Goal: Information Seeking & Learning: Check status

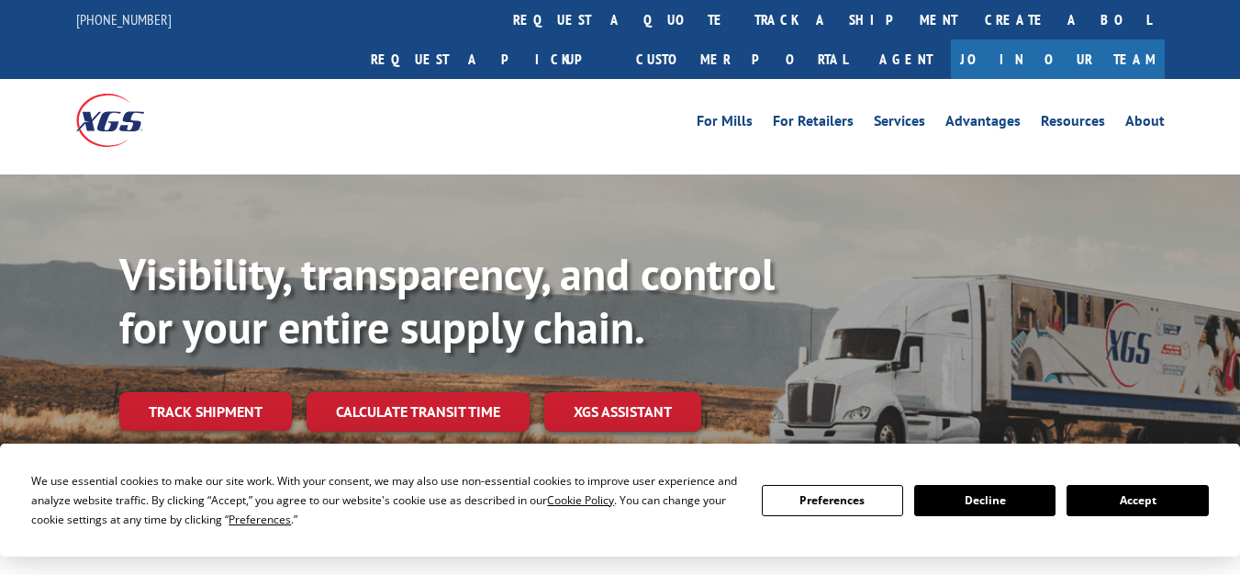
click at [260, 392] on div "Visibility, transparency, and control for your entire supply chain. Track shipm…" at bounding box center [679, 376] width 1121 height 256
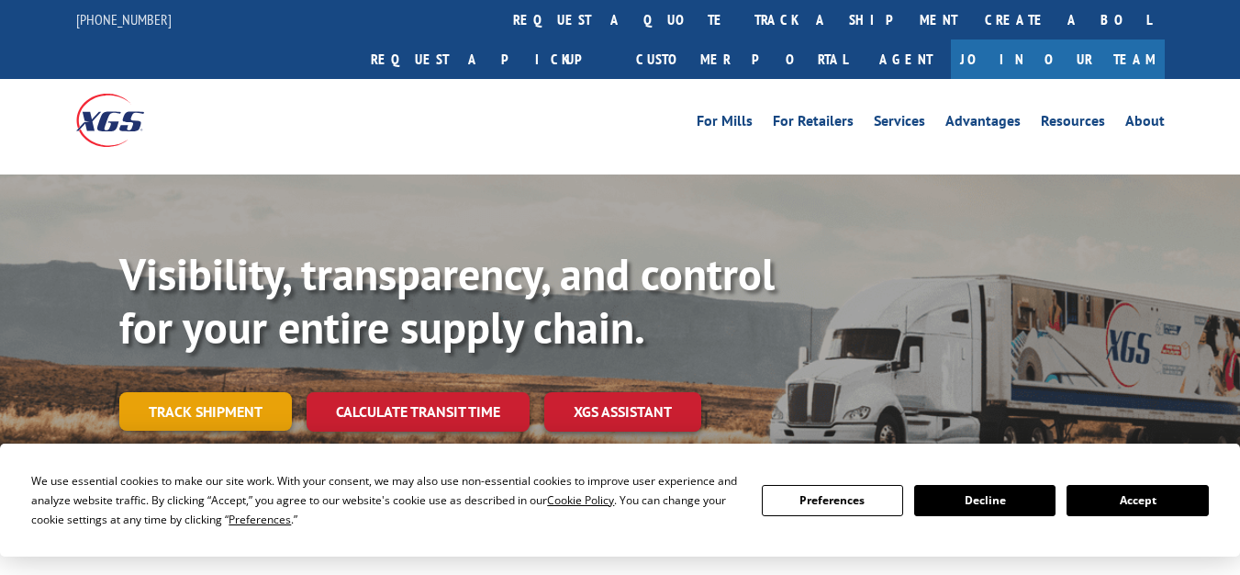
click at [266, 392] on link "Track shipment" at bounding box center [205, 411] width 173 height 39
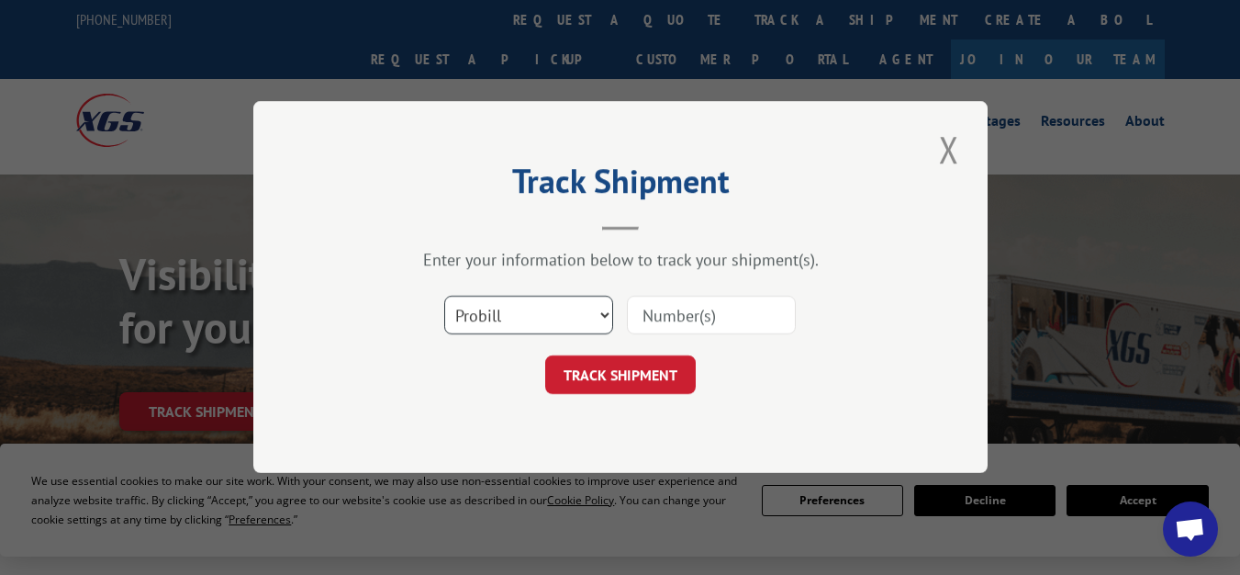
click at [543, 315] on select "Select category... Probill BOL PO" at bounding box center [528, 315] width 169 height 39
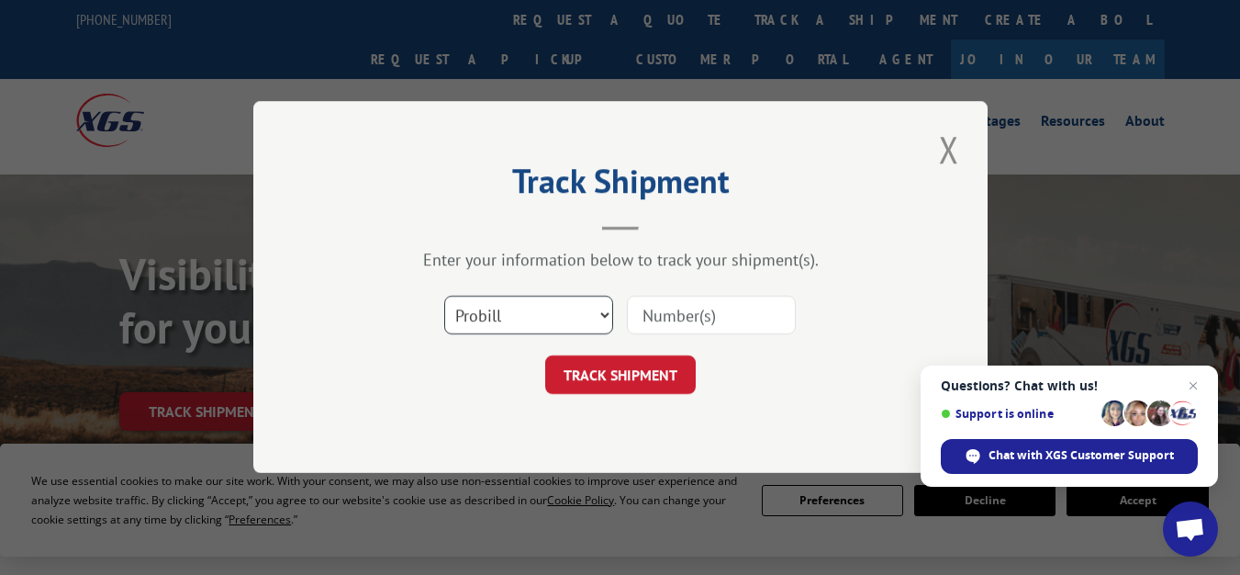
click at [506, 315] on select "Select category... Probill BOL PO" at bounding box center [528, 315] width 169 height 39
click at [629, 325] on input at bounding box center [711, 315] width 169 height 39
paste input "17500447"
type input "17500447"
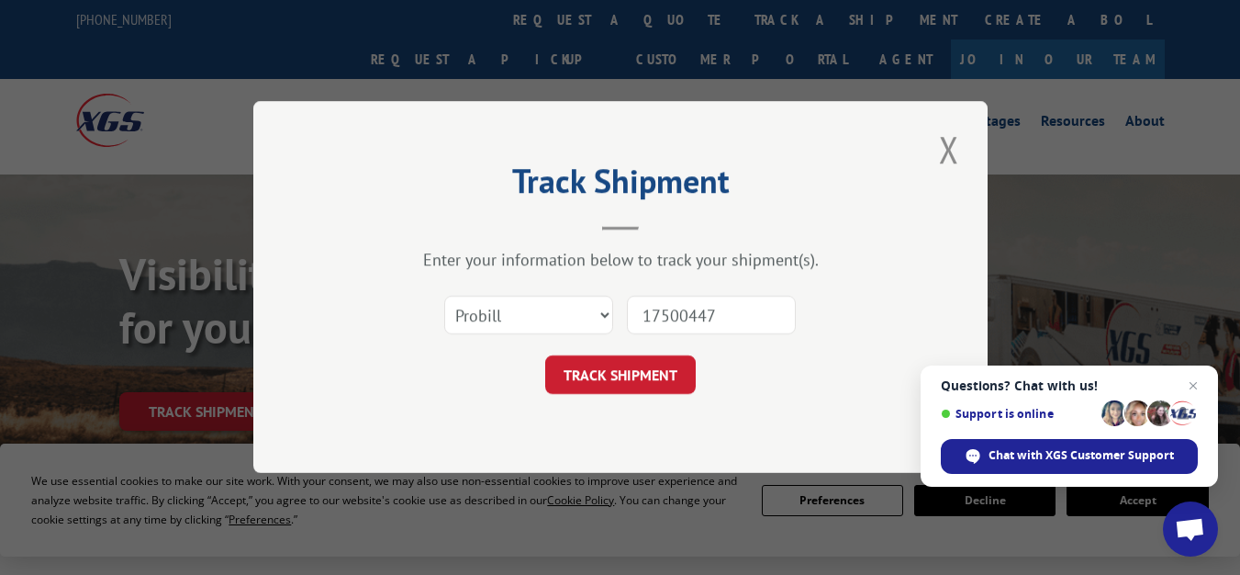
click at [645, 379] on button "TRACK SHIPMENT" at bounding box center [620, 375] width 151 height 39
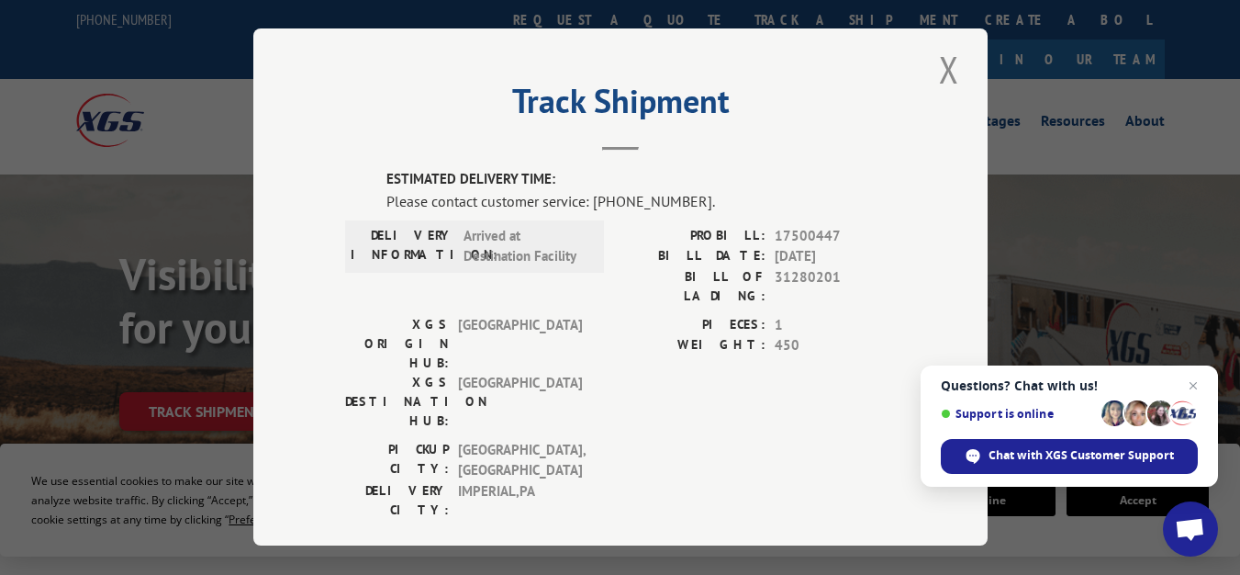
scroll to position [3, 0]
